Goal: Task Accomplishment & Management: Use online tool/utility

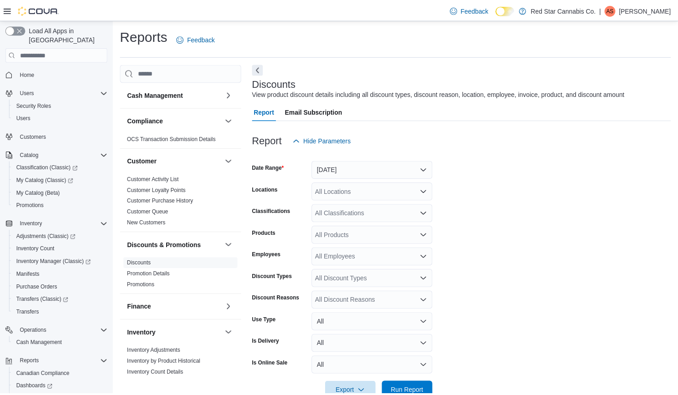
scroll to position [21, 0]
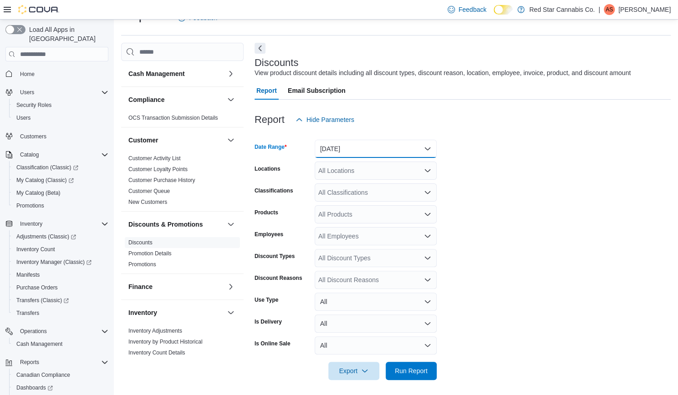
click at [396, 147] on button "[DATE]" at bounding box center [376, 149] width 122 height 18
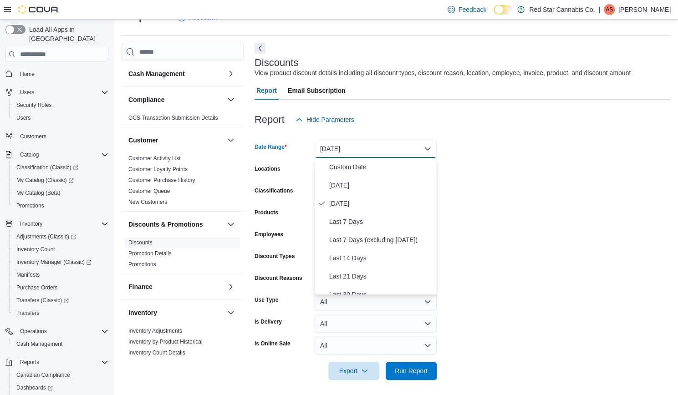
click at [385, 144] on button "[DATE]" at bounding box center [376, 149] width 122 height 18
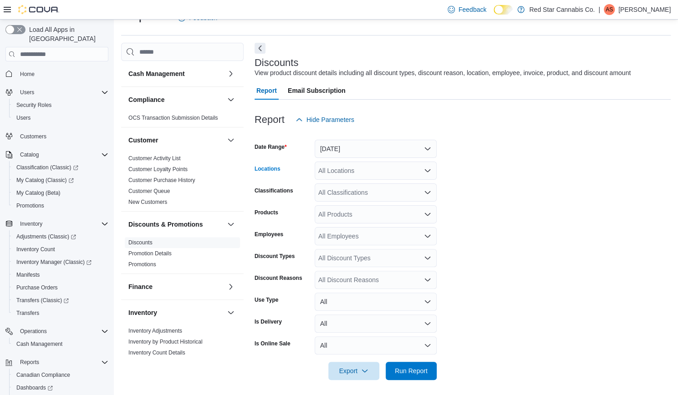
click at [415, 169] on div "All Locations" at bounding box center [376, 171] width 122 height 18
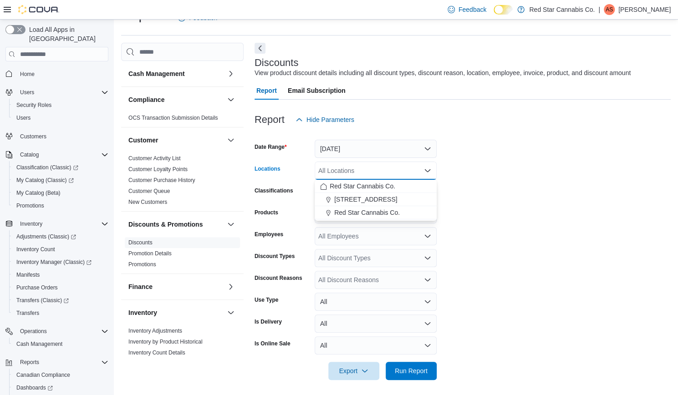
drag, startPoint x: 403, startPoint y: 211, endPoint x: 438, endPoint y: 218, distance: 35.8
click at [403, 212] on div "Red Star Cannabis Co." at bounding box center [375, 212] width 111 height 9
click at [488, 230] on form "Date Range [DATE] Locations Red Star Cannabis Co. Combo box. Selected. Red Star…" at bounding box center [463, 255] width 416 height 252
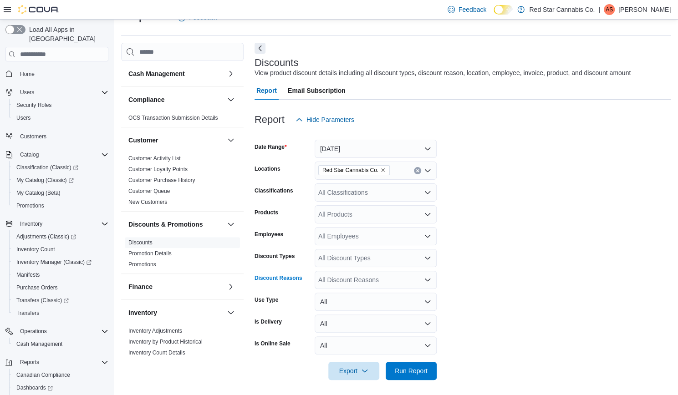
click at [380, 282] on div "All Discount Reasons" at bounding box center [376, 280] width 122 height 18
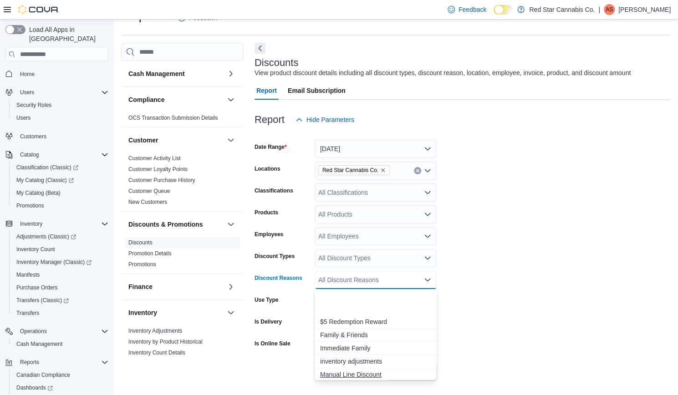
scroll to position [81, 0]
click at [344, 318] on span "Price match" at bounding box center [375, 320] width 111 height 9
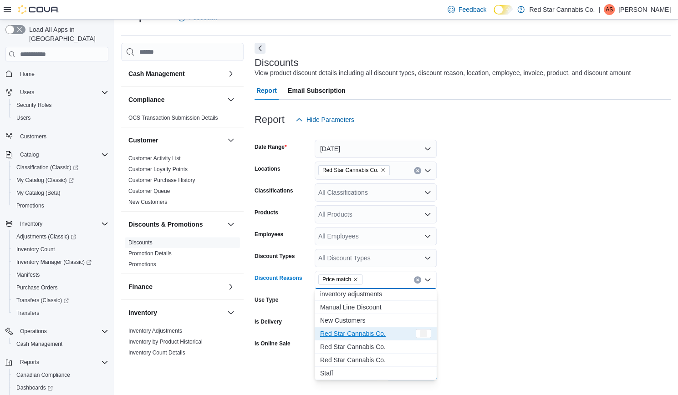
scroll to position [67, 0]
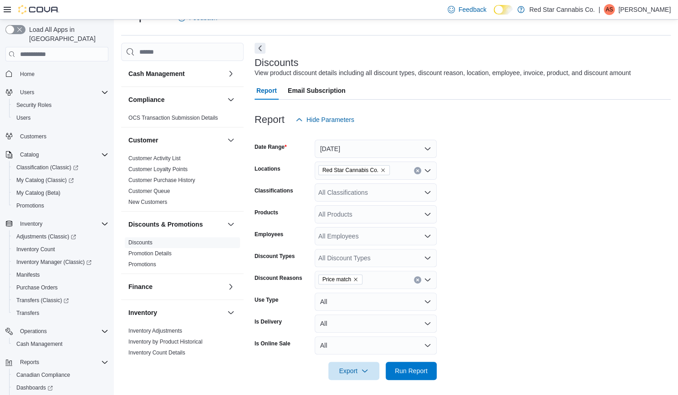
click at [570, 287] on form "Date Range [DATE] Locations Red Star Cannabis Co. Classifications All Classific…" at bounding box center [463, 255] width 416 height 252
click at [423, 367] on span "Run Report" at bounding box center [411, 371] width 40 height 18
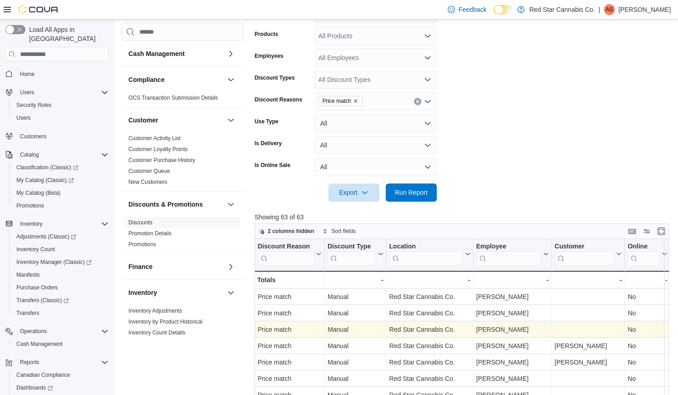
scroll to position [203, 0]
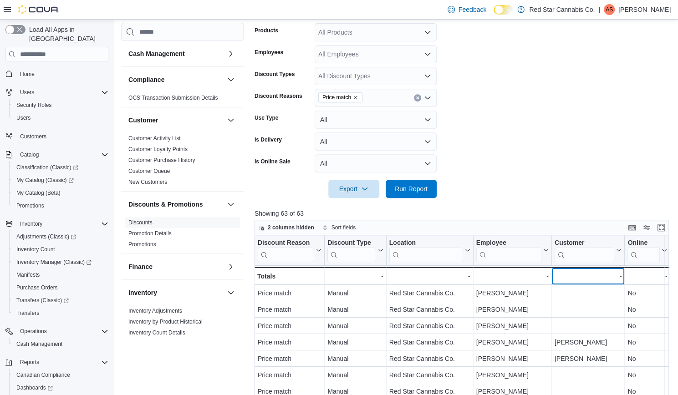
click at [568, 274] on div "-" at bounding box center [588, 276] width 67 height 11
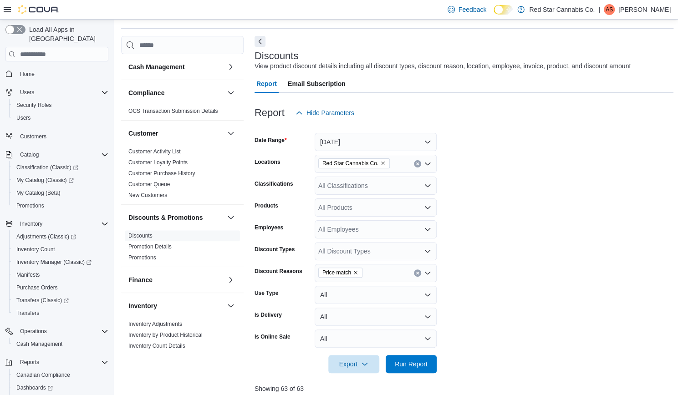
scroll to position [67, 0]
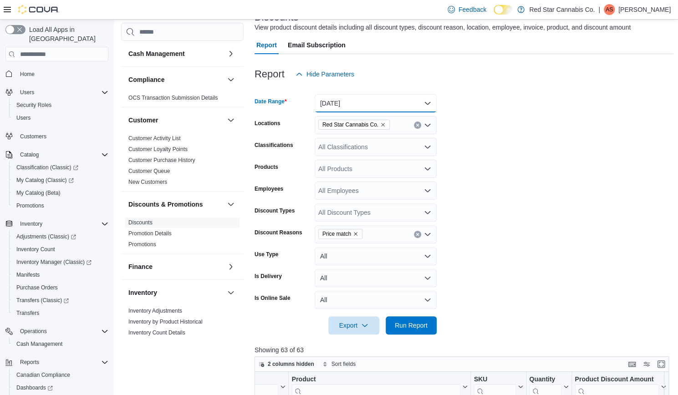
click at [360, 99] on button "[DATE]" at bounding box center [376, 103] width 122 height 18
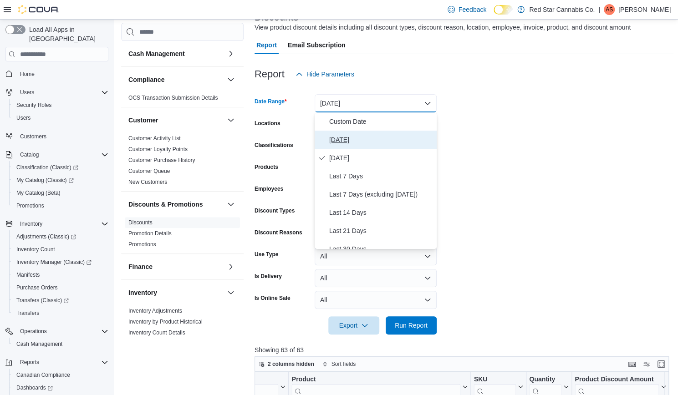
click at [355, 137] on span "[DATE]" at bounding box center [381, 139] width 104 height 11
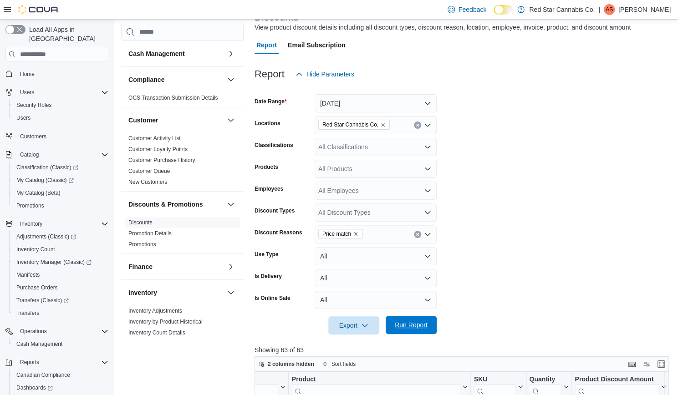
click at [421, 331] on span "Run Report" at bounding box center [411, 325] width 40 height 18
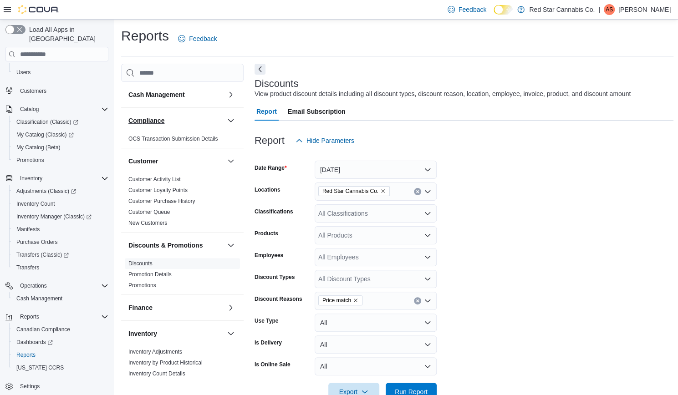
scroll to position [46, 0]
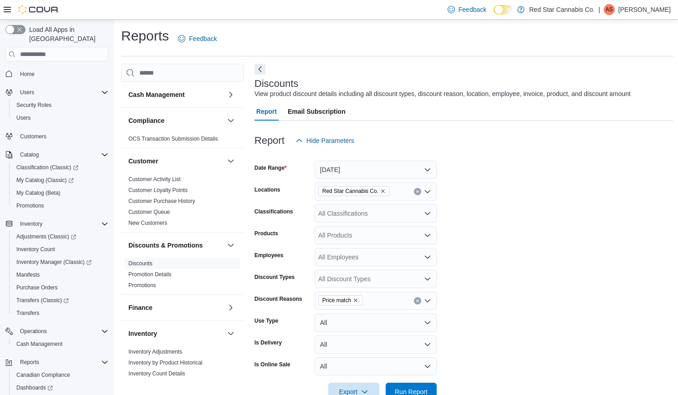
scroll to position [21, 0]
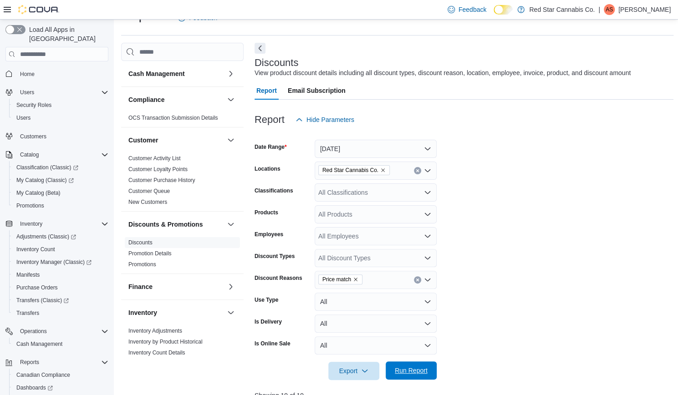
click at [415, 368] on span "Run Report" at bounding box center [411, 370] width 33 height 9
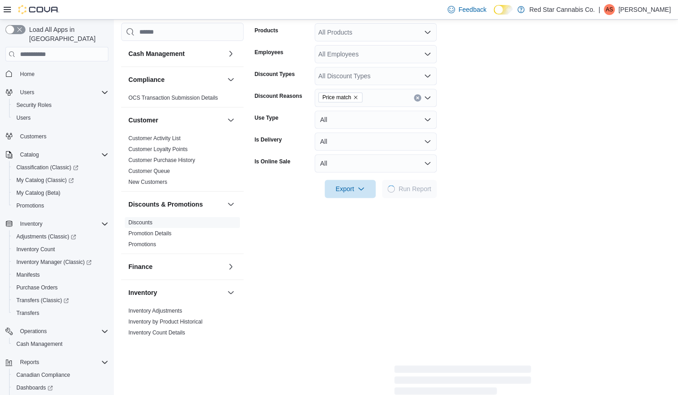
scroll to position [249, 0]
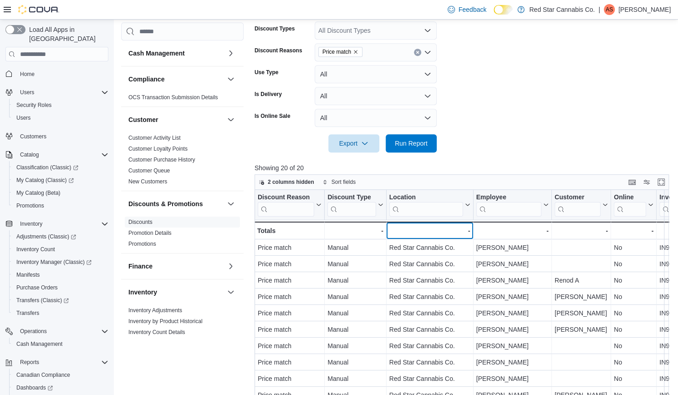
drag, startPoint x: 448, startPoint y: 231, endPoint x: 384, endPoint y: 154, distance: 100.2
click at [442, 229] on div "-" at bounding box center [430, 231] width 81 height 11
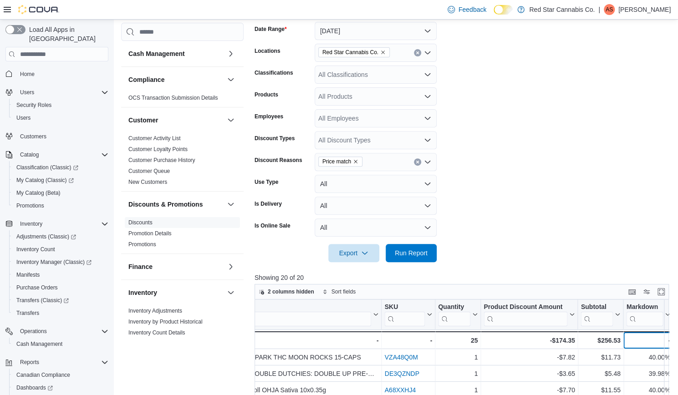
scroll to position [21, 0]
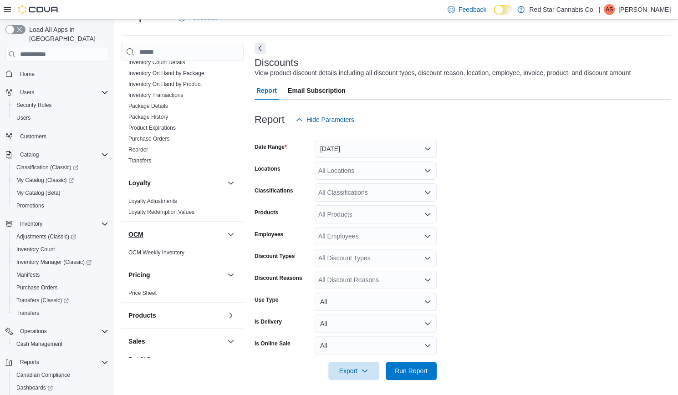
scroll to position [319, 0]
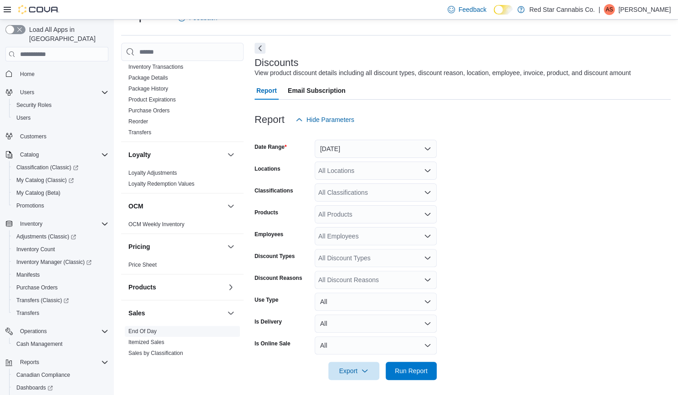
click at [134, 331] on link "End Of Day" at bounding box center [142, 332] width 28 height 6
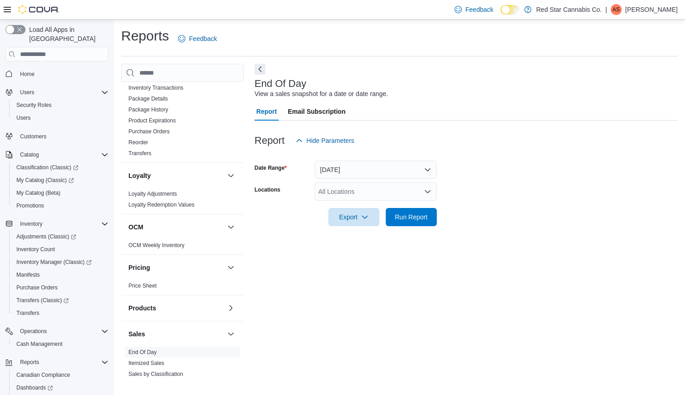
click at [349, 194] on div "All Locations" at bounding box center [376, 192] width 122 height 18
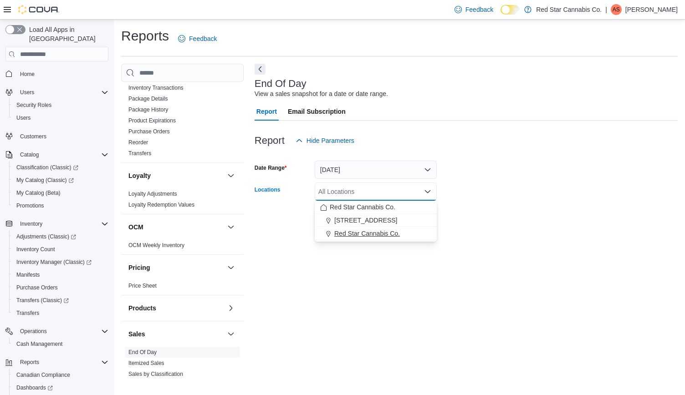
click at [338, 232] on span "Red Star Cannabis Co." at bounding box center [367, 233] width 66 height 9
drag, startPoint x: 451, startPoint y: 265, endPoint x: 444, endPoint y: 258, distance: 10.0
click at [449, 264] on div "End Of Day View a sales snapshot for a date or date range. Report Email Subscri…" at bounding box center [466, 221] width 423 height 315
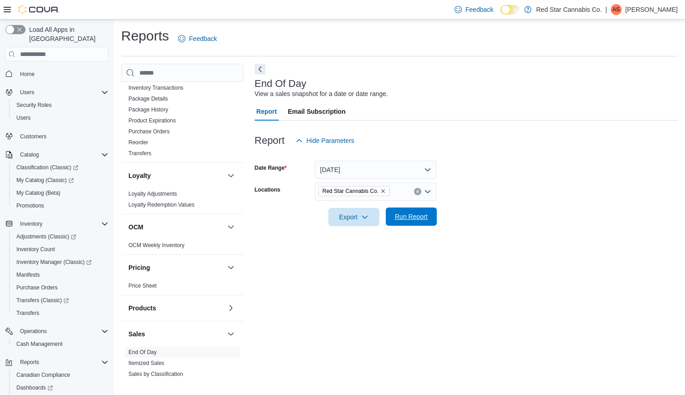
click at [413, 219] on span "Run Report" at bounding box center [411, 216] width 33 height 9
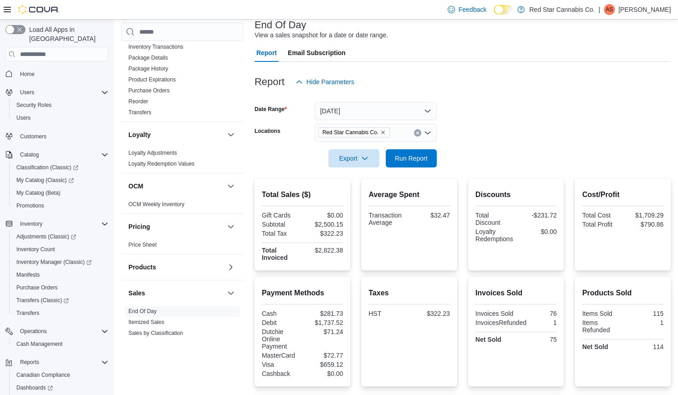
scroll to position [60, 0]
